Goal: Transaction & Acquisition: Purchase product/service

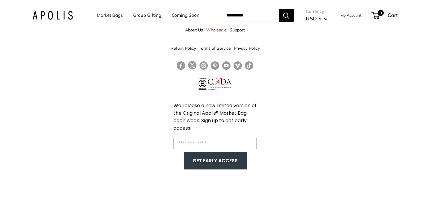
click at [417, 73] on div "About Us Wholesale Support Return Policy Terms of Service Privacy Policy We rel…" at bounding box center [215, 98] width 430 height 197
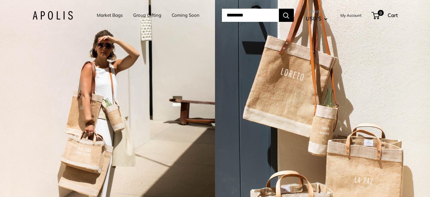
click at [107, 15] on link "Market Bags" at bounding box center [110, 15] width 26 height 8
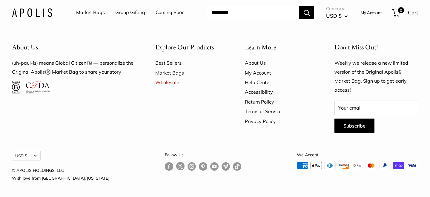
scroll to position [1686, 0]
click at [166, 68] on link "Best Sellers" at bounding box center [189, 63] width 69 height 10
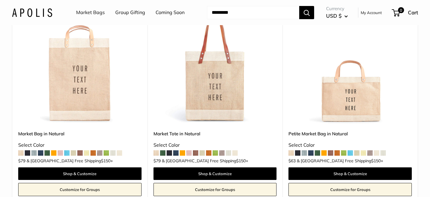
scroll to position [109, 0]
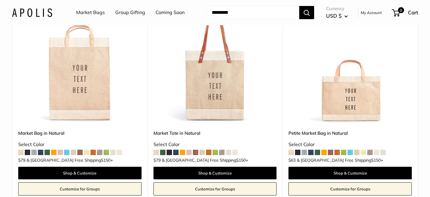
click at [0, 0] on img at bounding box center [0, 0] width 0 height 0
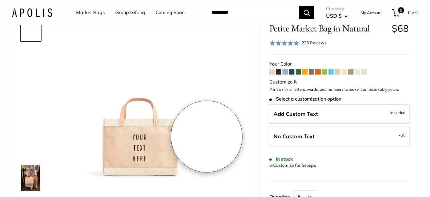
scroll to position [37, 0]
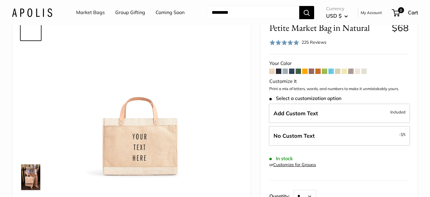
click at [25, 185] on img at bounding box center [30, 177] width 19 height 26
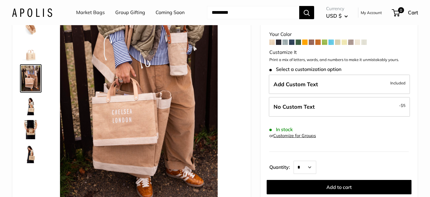
scroll to position [66, 0]
click at [28, 112] on img at bounding box center [30, 105] width 19 height 19
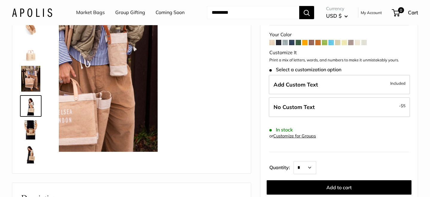
scroll to position [97, 0]
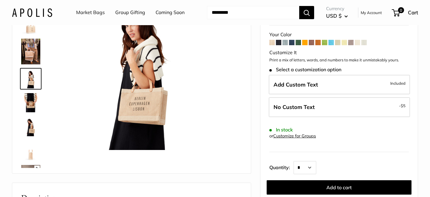
click at [30, 121] on img at bounding box center [30, 126] width 19 height 19
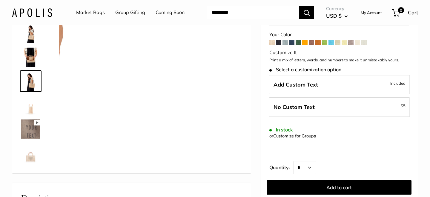
scroll to position [145, 0]
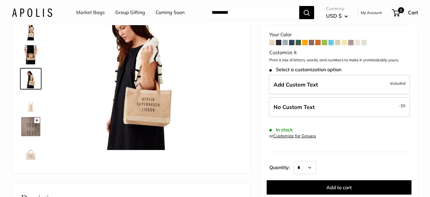
click at [32, 150] on img at bounding box center [30, 150] width 19 height 19
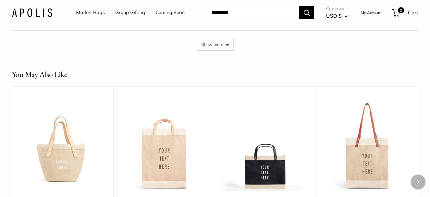
scroll to position [1515, 0]
